Goal: Navigation & Orientation: Find specific page/section

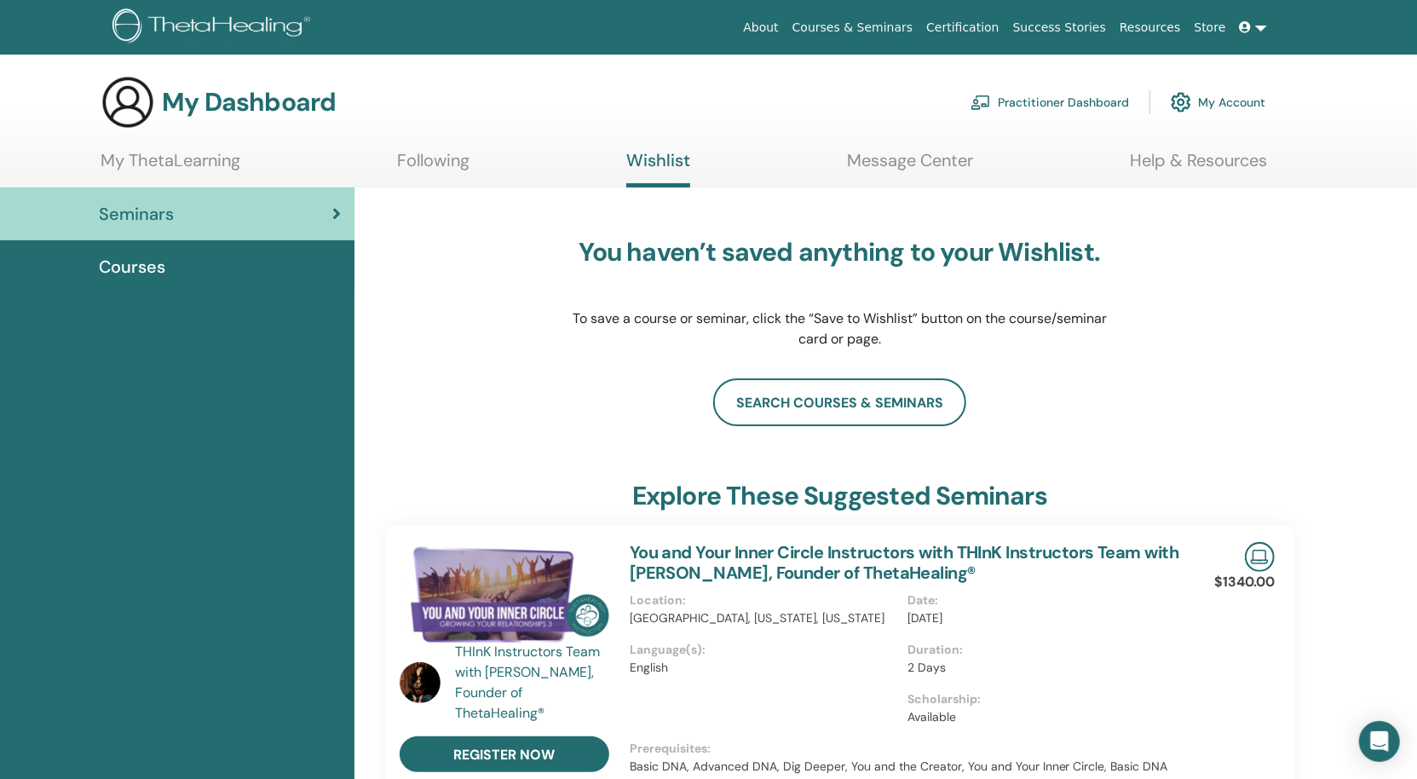
click at [152, 153] on link "My ThetaLearning" at bounding box center [171, 166] width 140 height 33
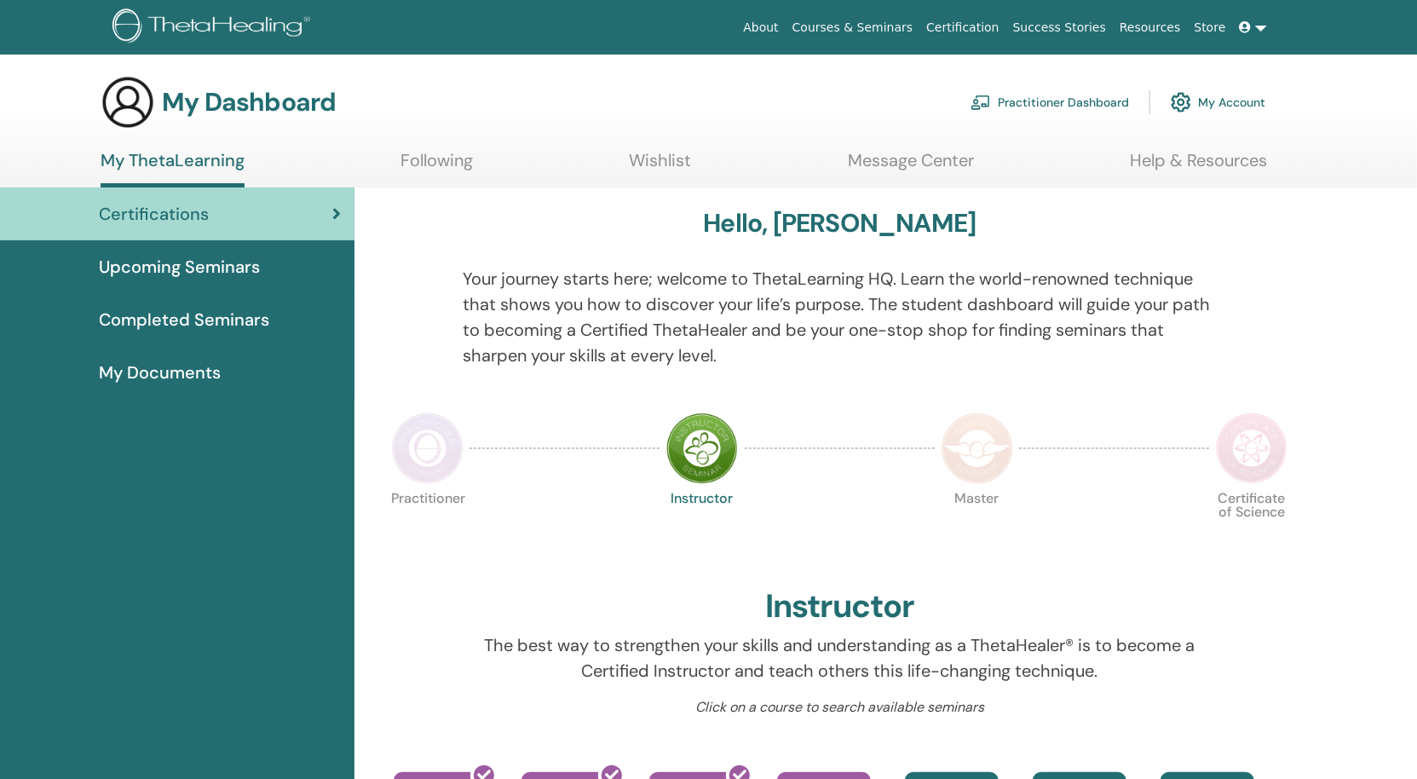
click at [237, 325] on span "Completed Seminars" at bounding box center [184, 320] width 170 height 26
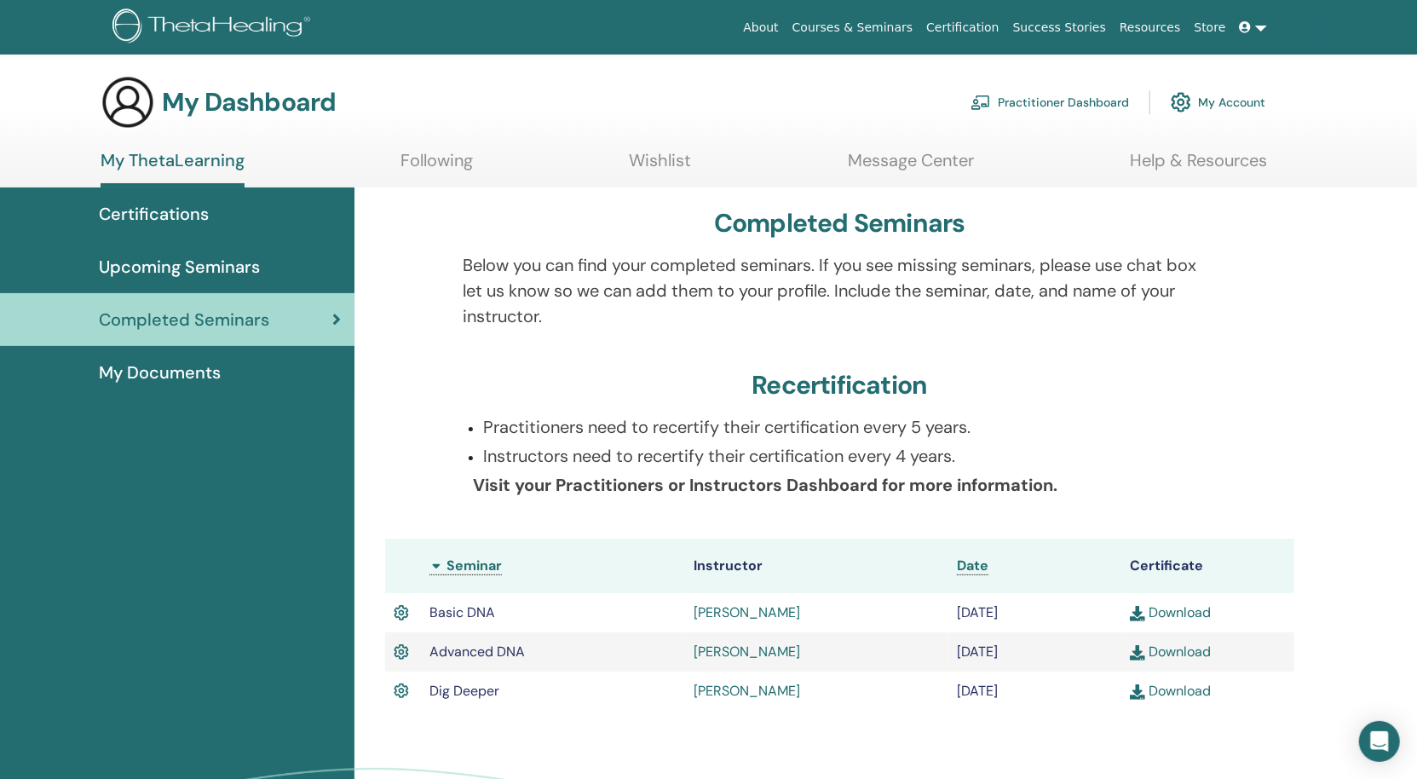
click at [1143, 693] on img at bounding box center [1137, 691] width 15 height 15
click at [112, 271] on span "Upcoming Seminars" at bounding box center [179, 267] width 161 height 26
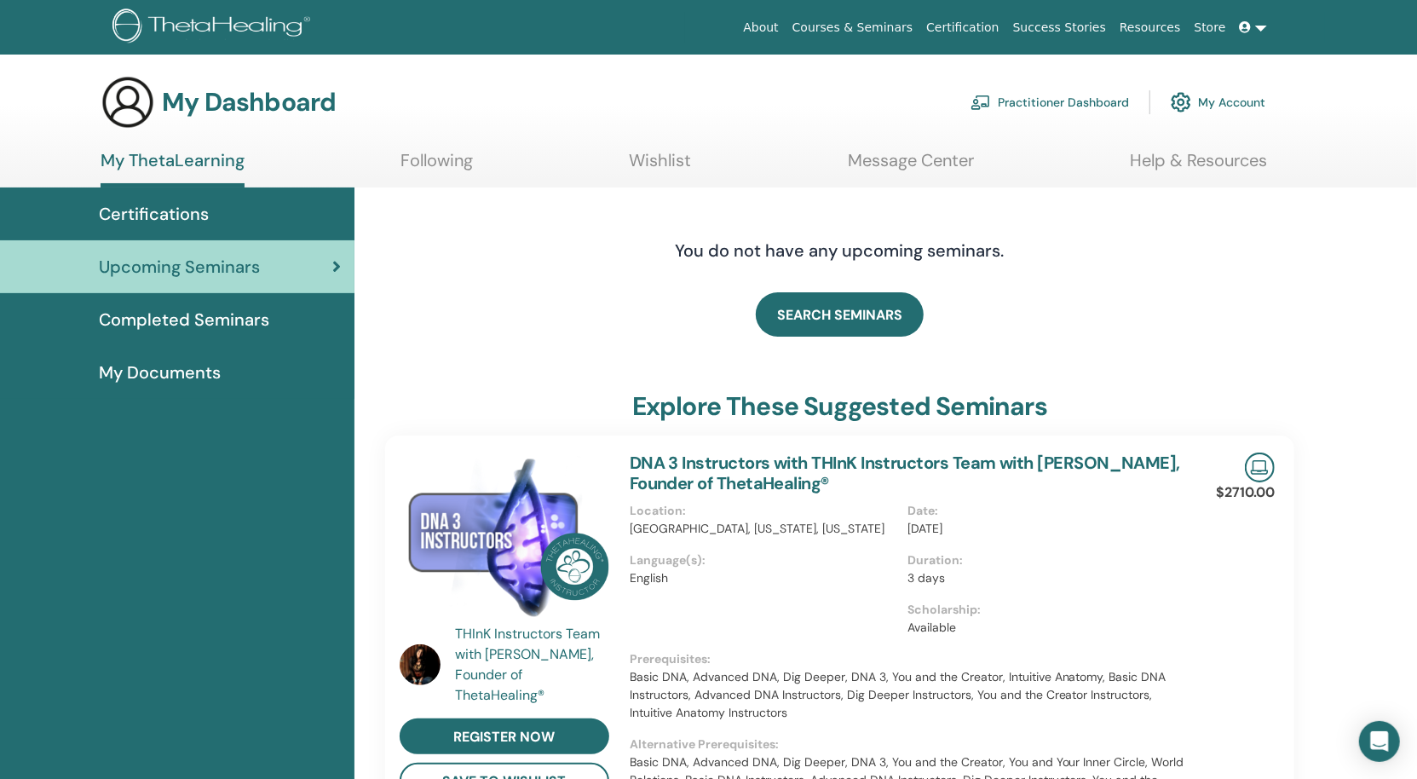
click at [193, 330] on span "Completed Seminars" at bounding box center [184, 320] width 170 height 26
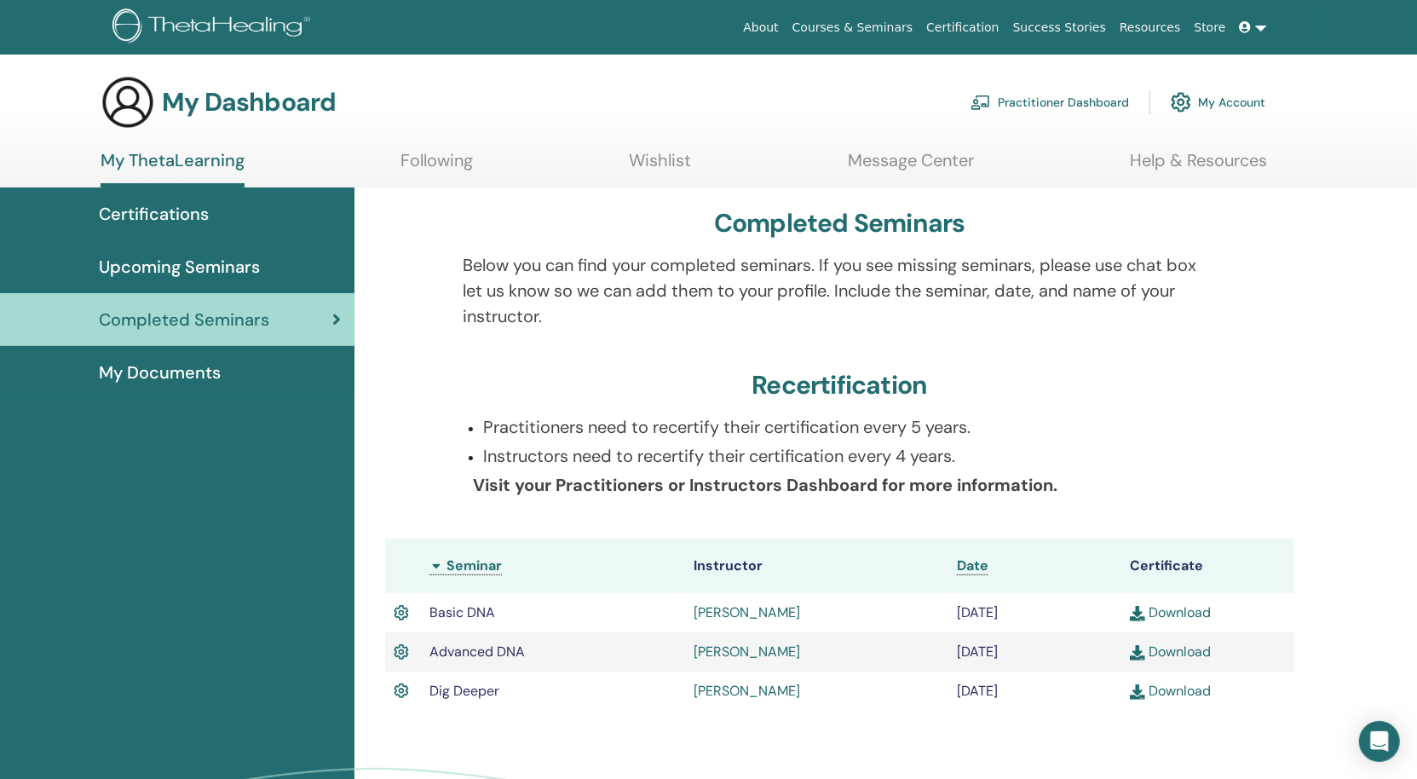
click at [762, 609] on link "Maya Badran" at bounding box center [746, 612] width 106 height 18
click at [170, 77] on div "My Dashboard Practitioner Dashboard My Account" at bounding box center [683, 102] width 1165 height 55
click at [175, 96] on h3 "My Dashboard" at bounding box center [249, 102] width 174 height 31
click at [868, 32] on link "Courses & Seminars" at bounding box center [852, 28] width 135 height 32
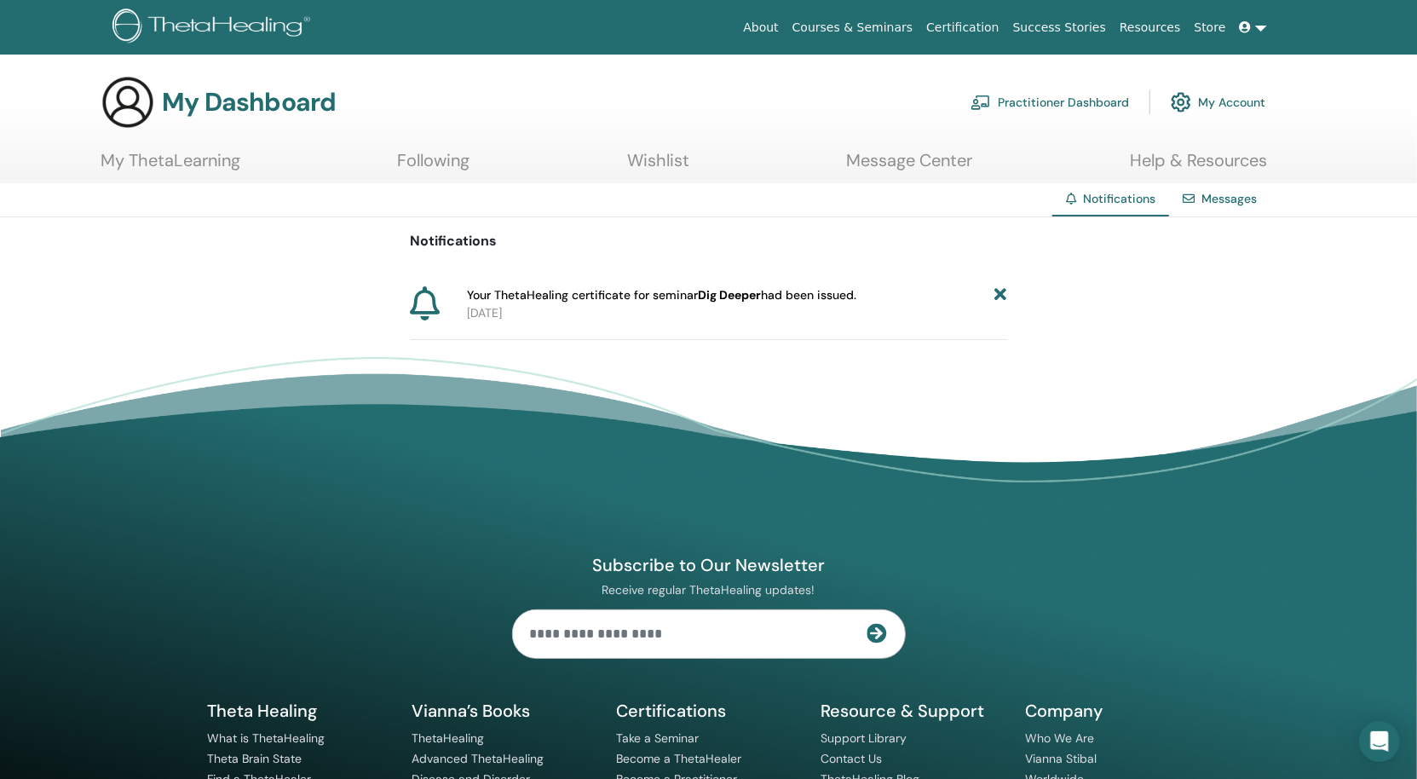
click at [1008, 297] on div "Notifications Your ThetaHealing certificate for seminar Dig Deeper had been iss…" at bounding box center [708, 278] width 1417 height 123
click at [1002, 293] on icon at bounding box center [1000, 295] width 12 height 18
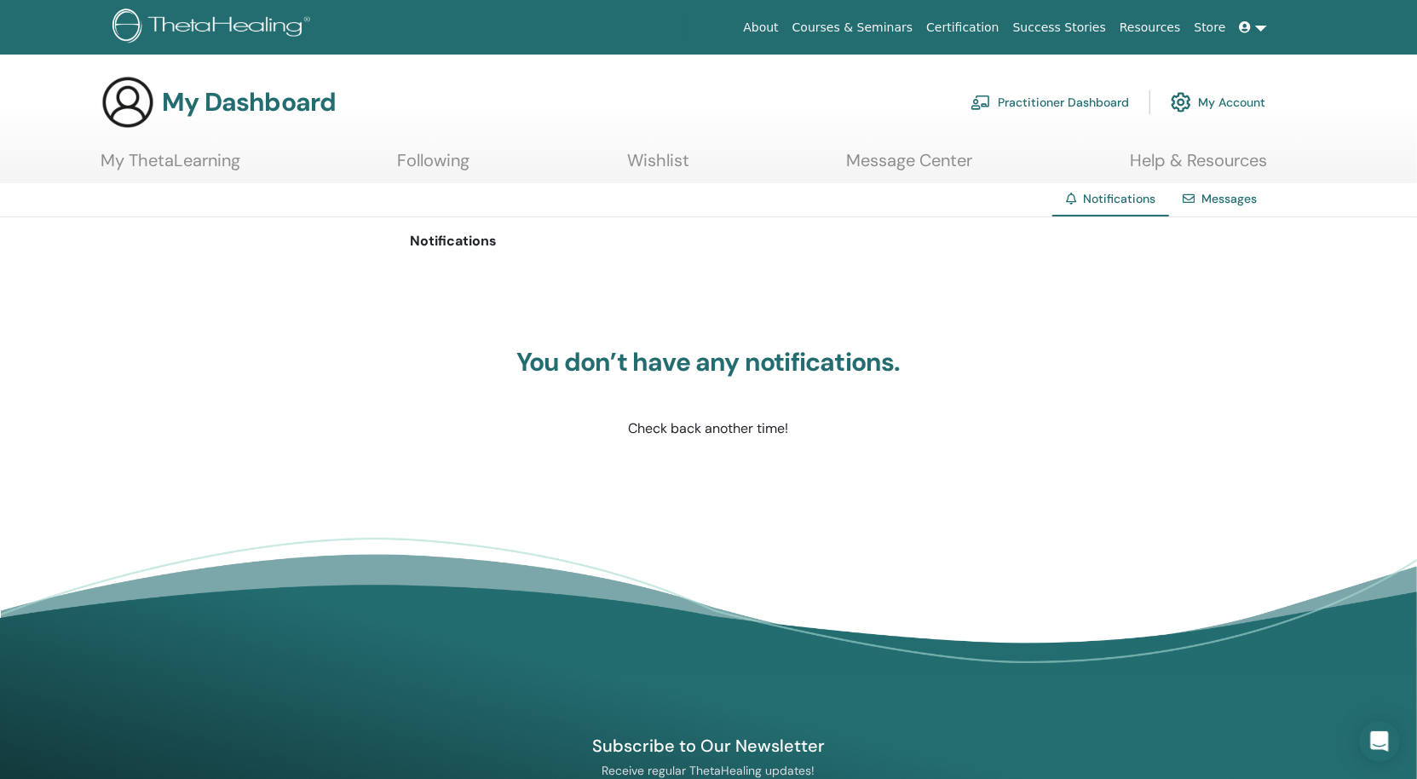
click at [1245, 103] on link "My Account" at bounding box center [1218, 101] width 95 height 37
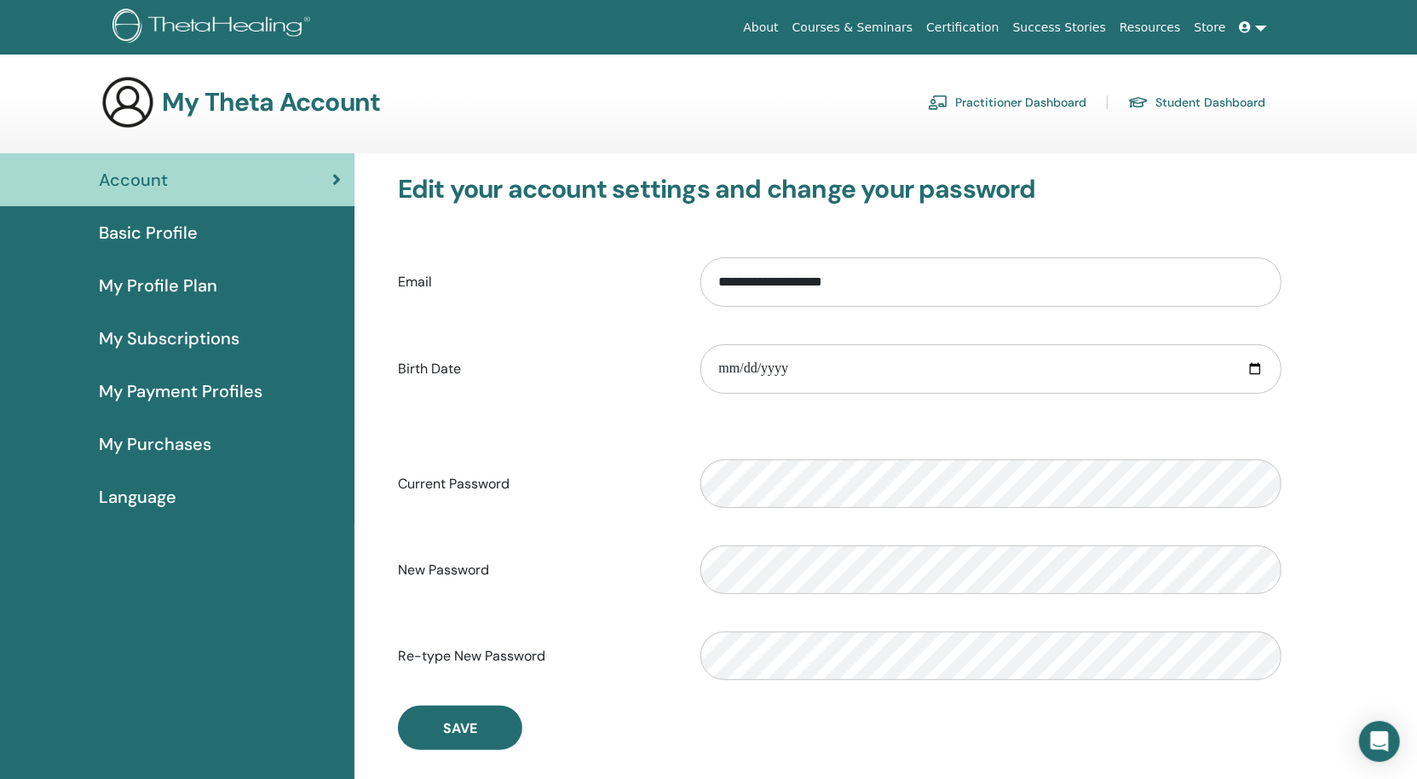
click at [116, 234] on span "Basic Profile" at bounding box center [148, 233] width 99 height 26
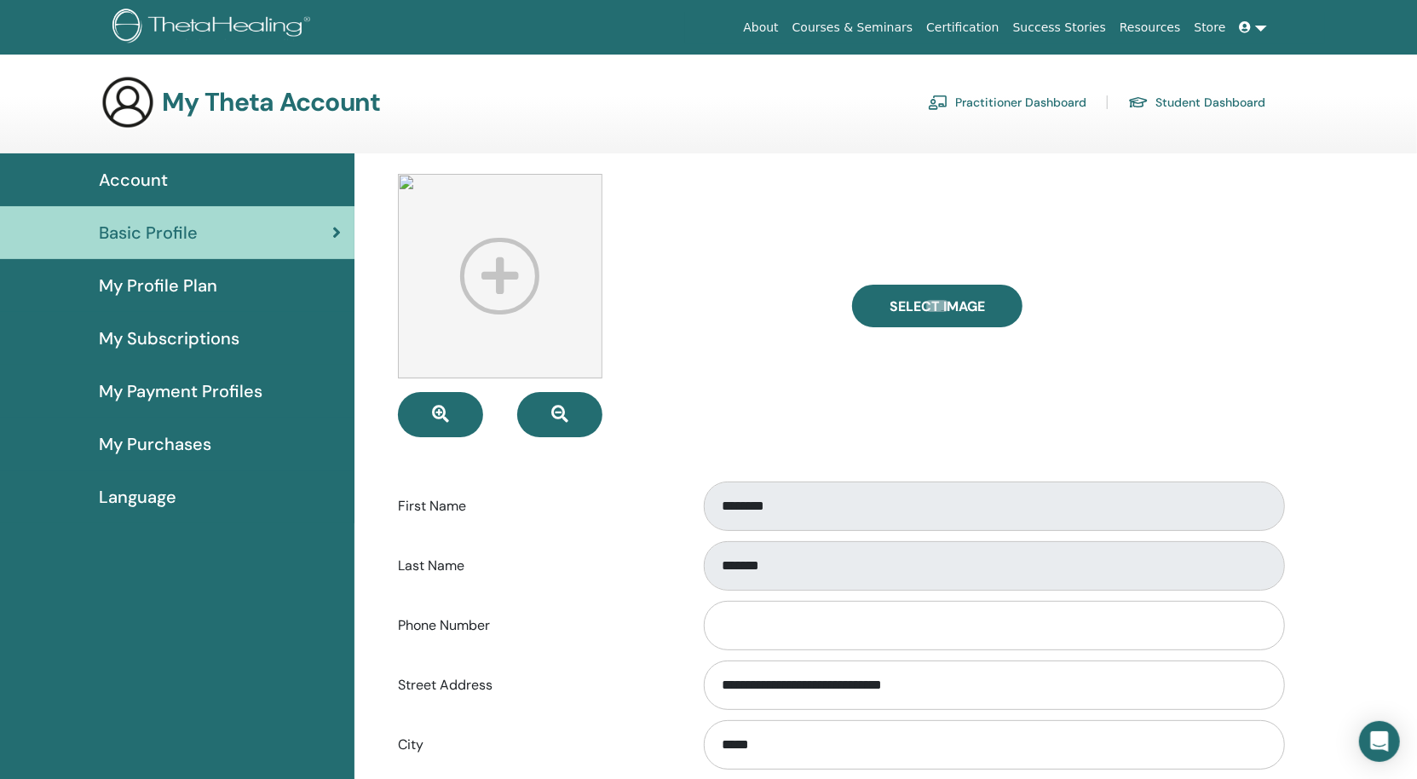
click at [165, 440] on span "My Purchases" at bounding box center [155, 444] width 112 height 26
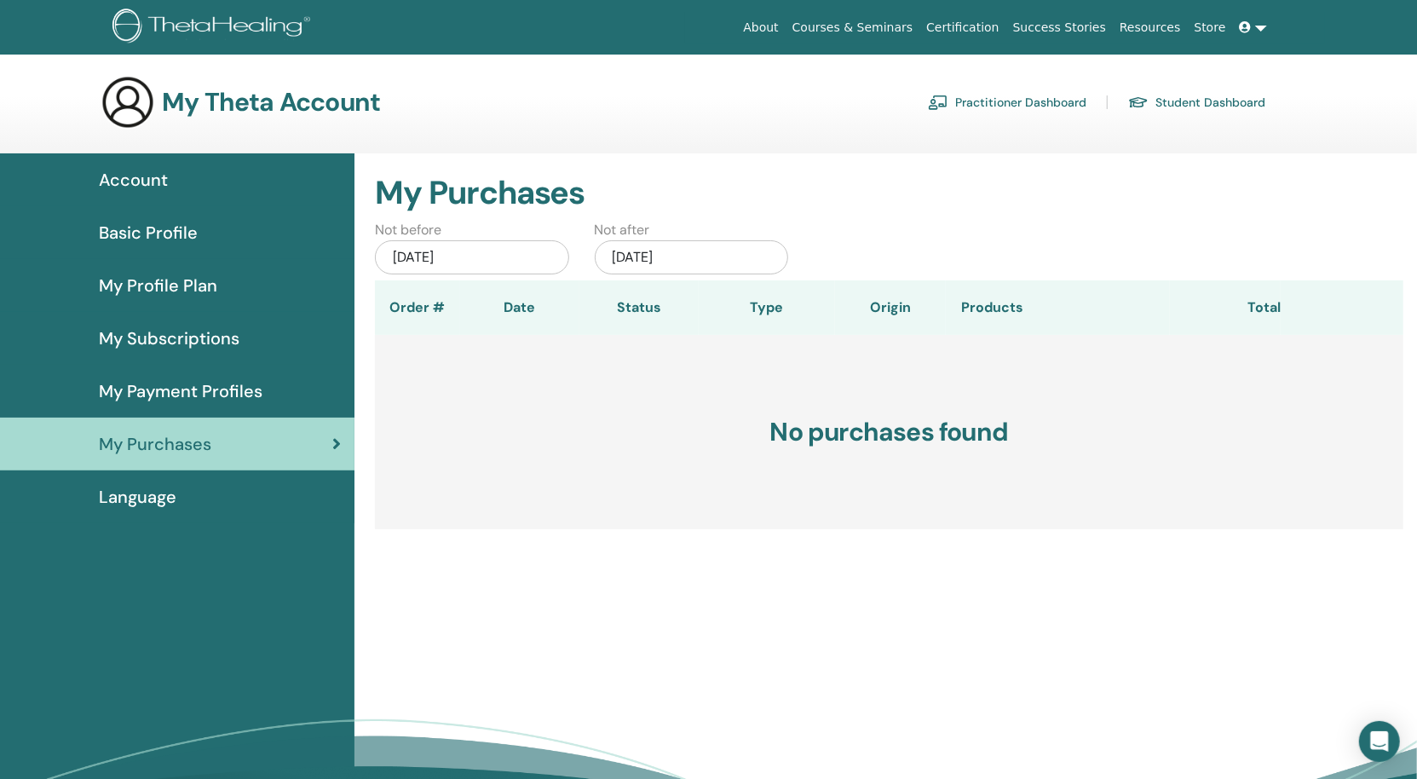
click at [174, 384] on span "My Payment Profiles" at bounding box center [181, 391] width 164 height 26
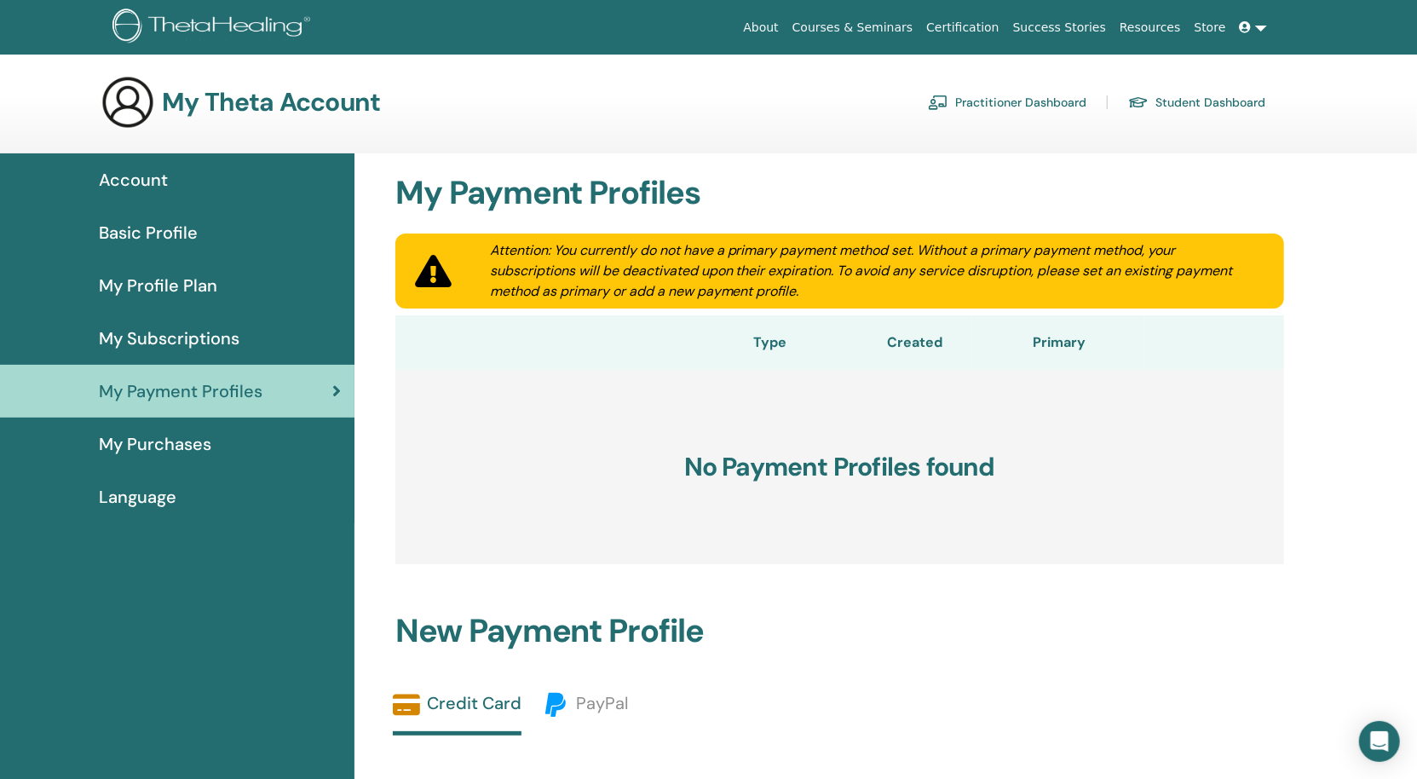
click at [177, 351] on link "My Subscriptions" at bounding box center [177, 338] width 354 height 53
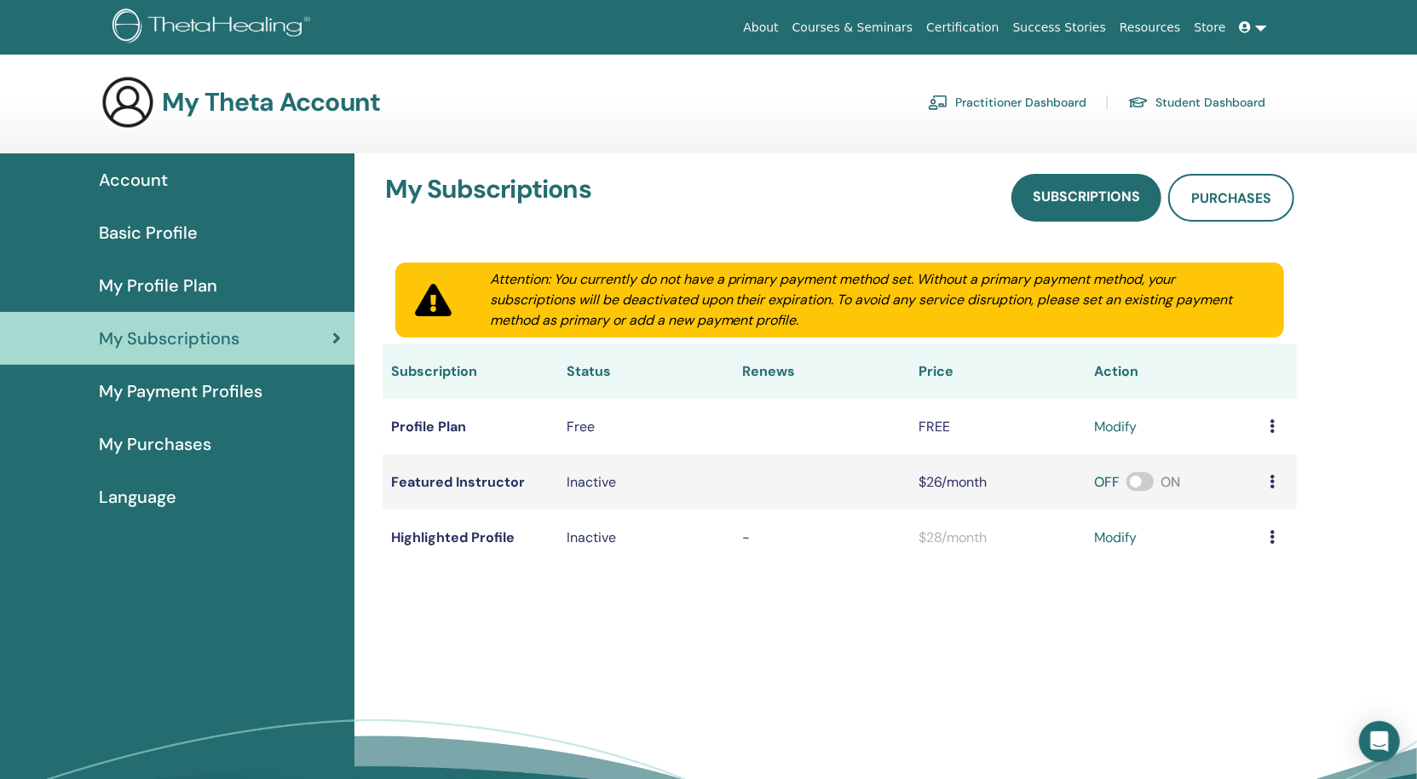
click at [152, 288] on span "My Profile Plan" at bounding box center [158, 286] width 118 height 26
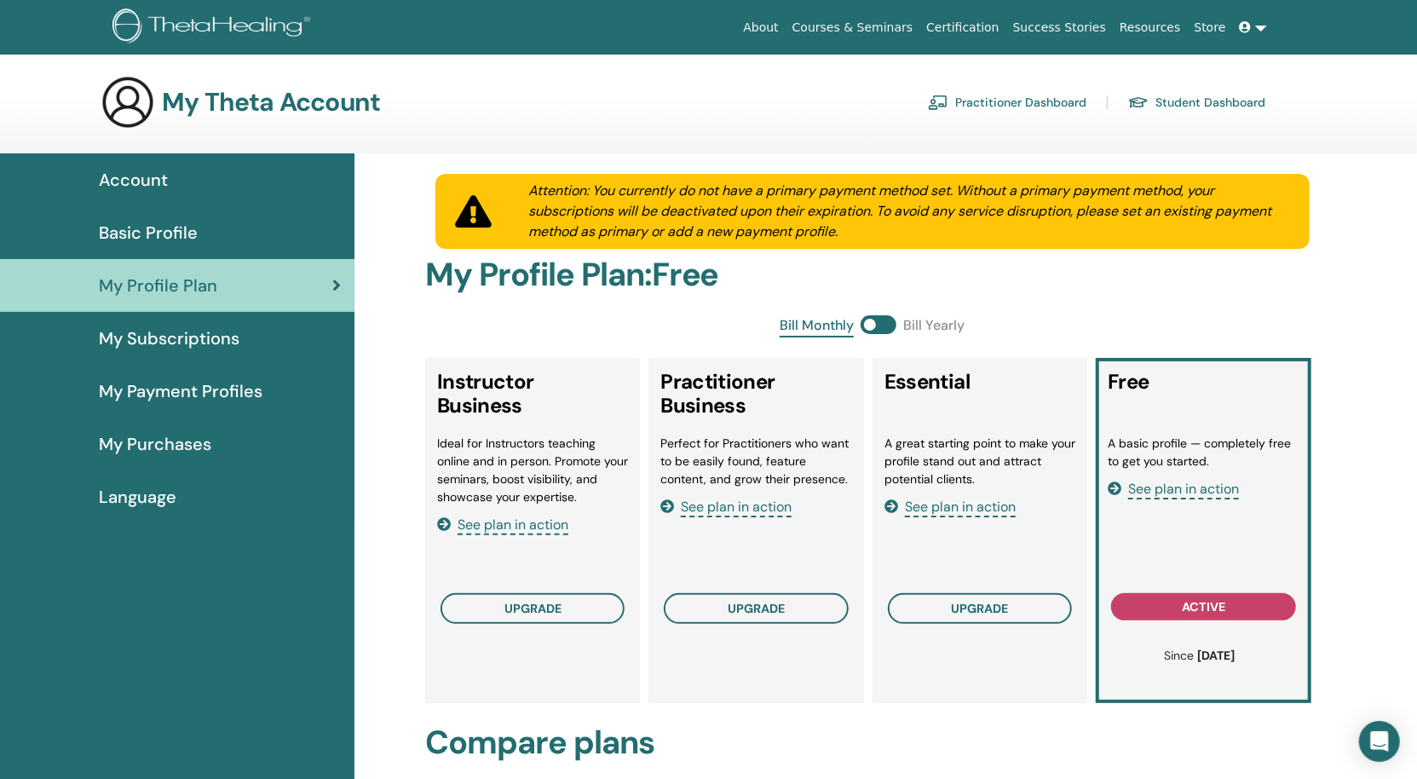
click at [170, 187] on div "Account" at bounding box center [177, 180] width 327 height 26
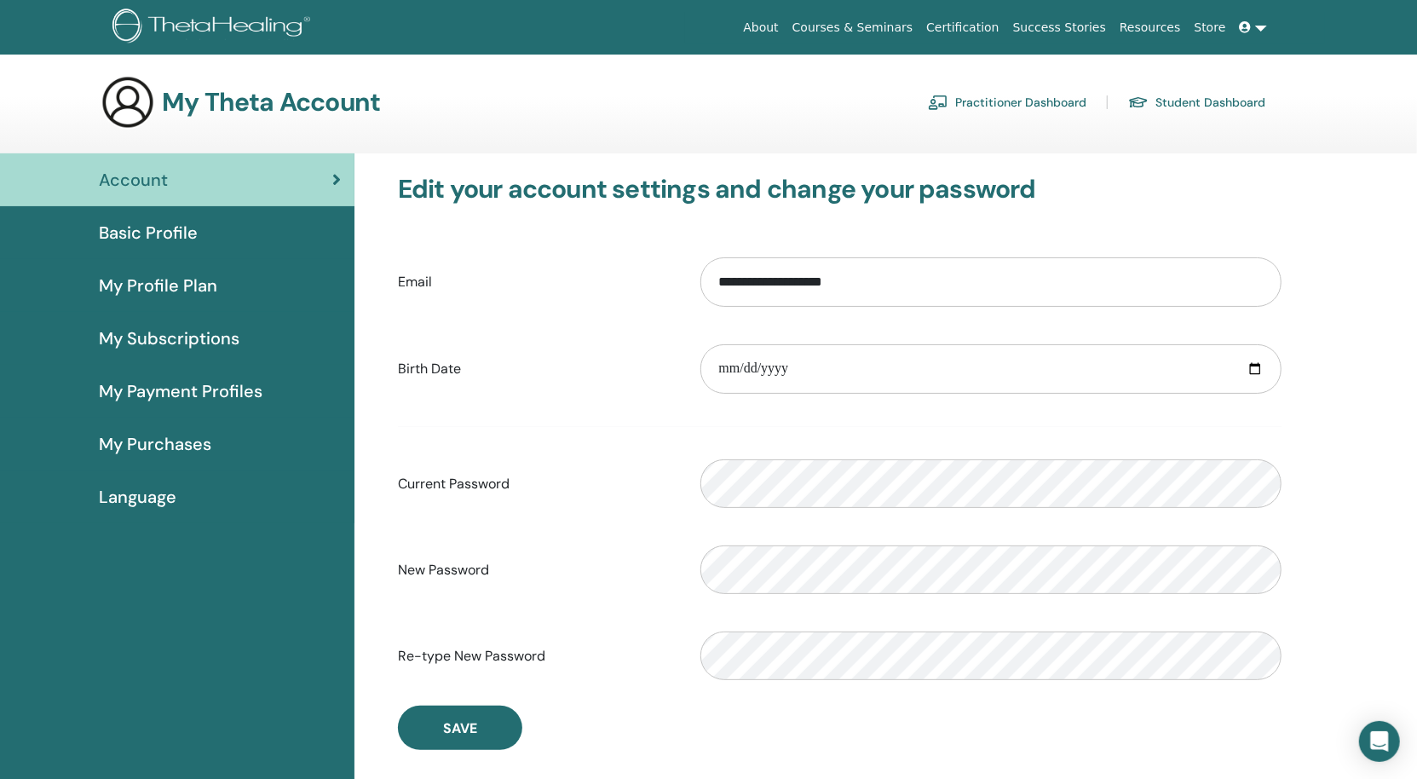
click at [1005, 22] on link "Certification" at bounding box center [962, 28] width 86 height 32
